Goal: Task Accomplishment & Management: Use online tool/utility

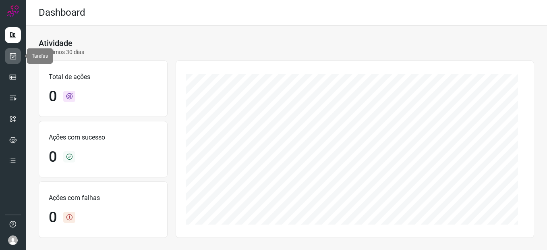
click at [9, 56] on icon at bounding box center [13, 56] width 8 height 8
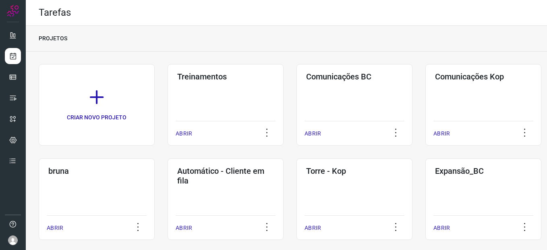
scroll to position [104, 0]
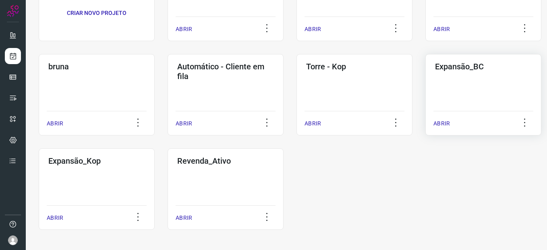
click at [155, 148] on div "Expansão_BC ABRIR" at bounding box center [97, 188] width 116 height 81
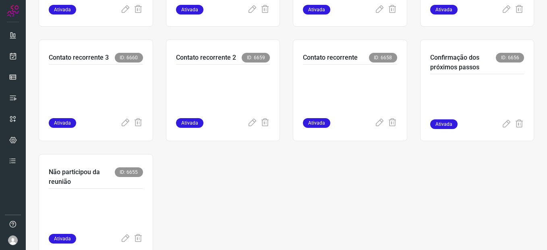
scroll to position [394, 0]
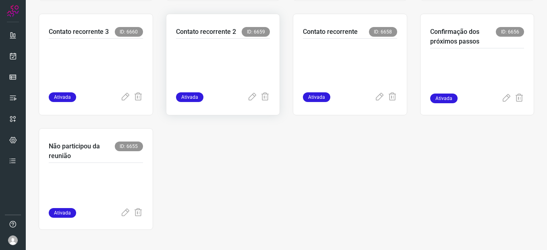
click at [252, 50] on p at bounding box center [223, 64] width 94 height 40
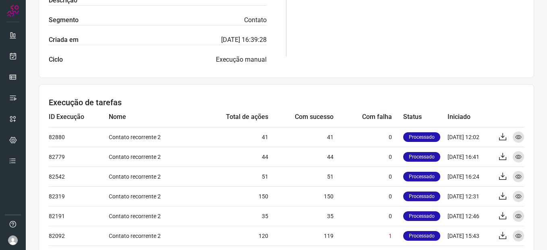
scroll to position [234, 0]
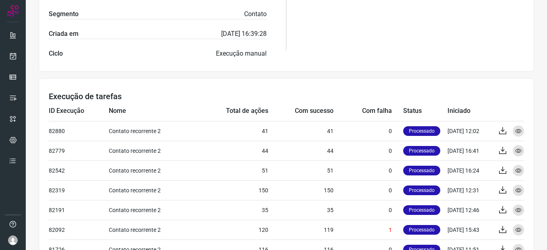
click at [429, 75] on div "Atividade Contato recorrente 2 Ativada Últimos 30 dias Total de ações 1440 Açõe…" at bounding box center [286, 88] width 521 height 542
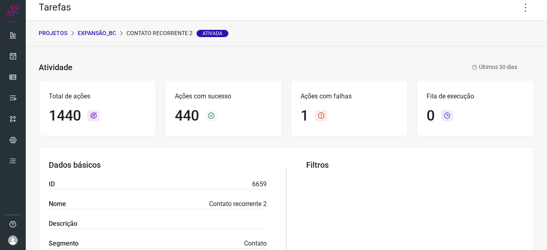
scroll to position [0, 0]
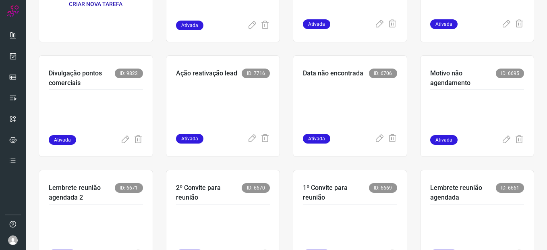
scroll to position [143, 0]
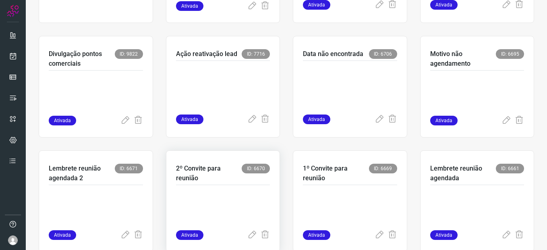
click at [293, 189] on div "2º Convite para reunião ID: 6670 Ativada" at bounding box center [350, 201] width 114 height 102
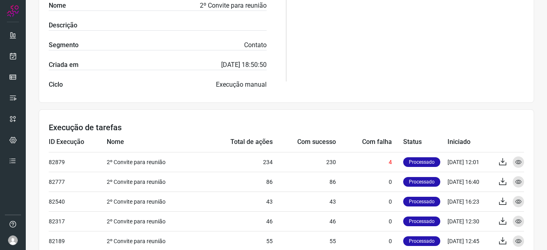
scroll to position [207, 0]
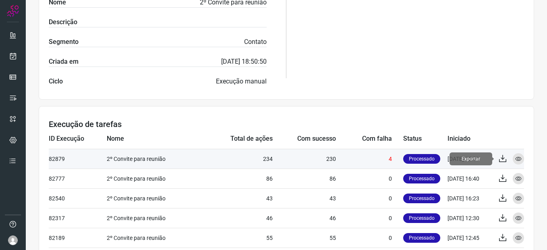
click at [498, 162] on icon at bounding box center [503, 159] width 10 height 10
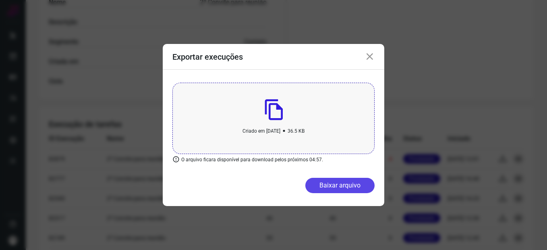
click at [346, 186] on button "Baixar arquivo" at bounding box center [339, 185] width 69 height 15
